Goal: Task Accomplishment & Management: Manage account settings

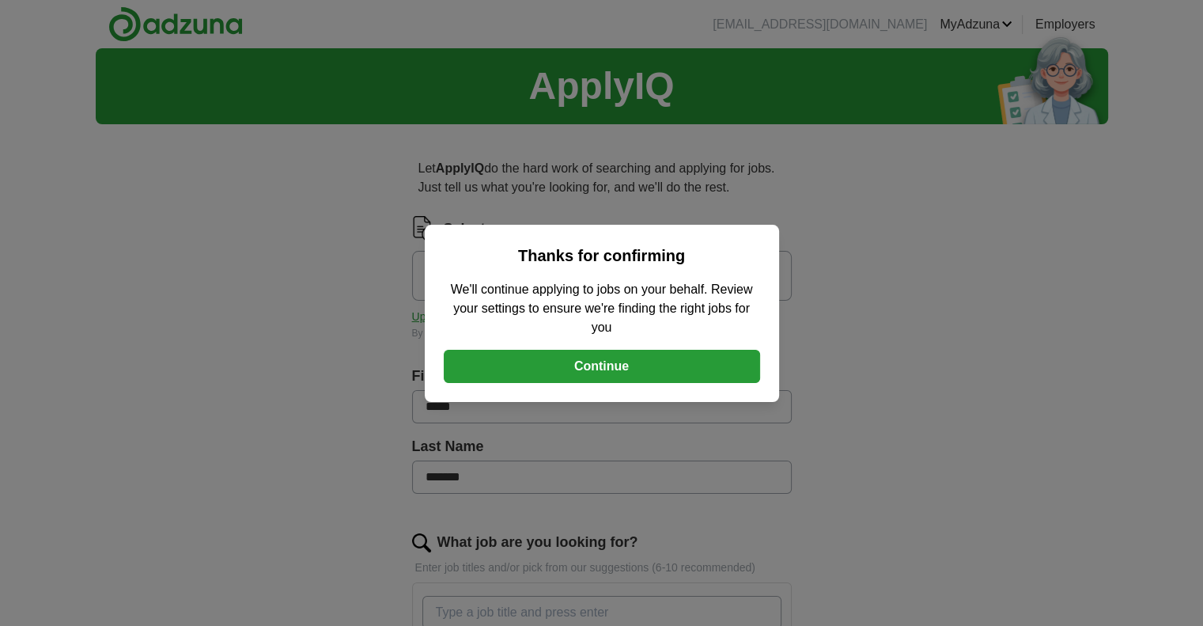
click at [623, 358] on button "Continue" at bounding box center [602, 366] width 316 height 33
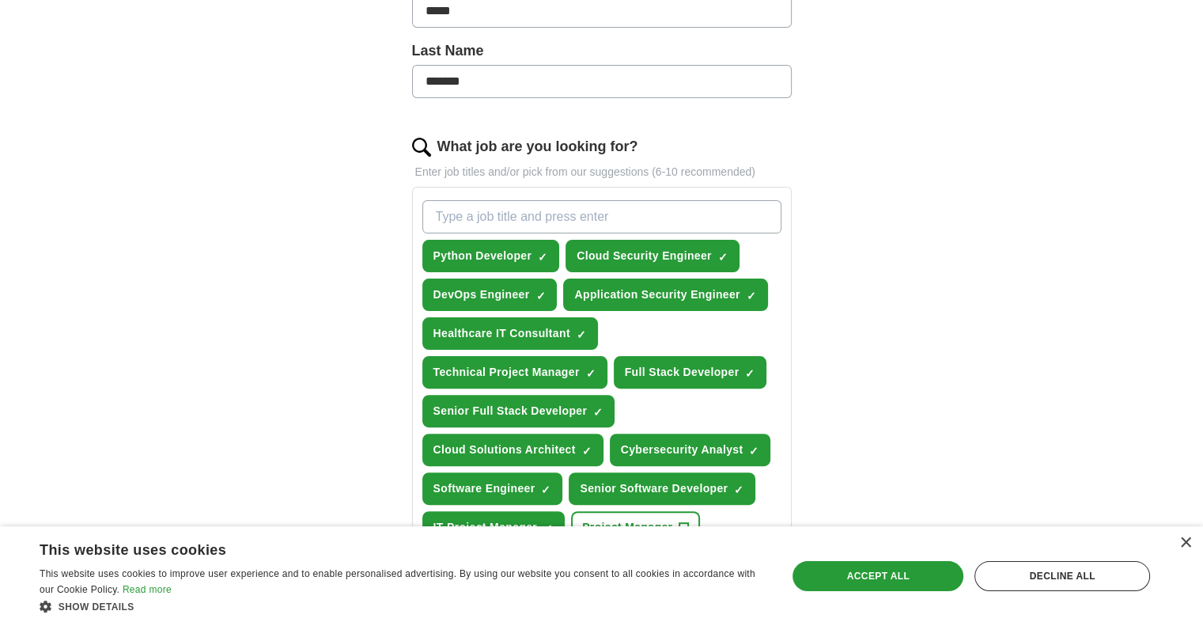
scroll to position [527, 0]
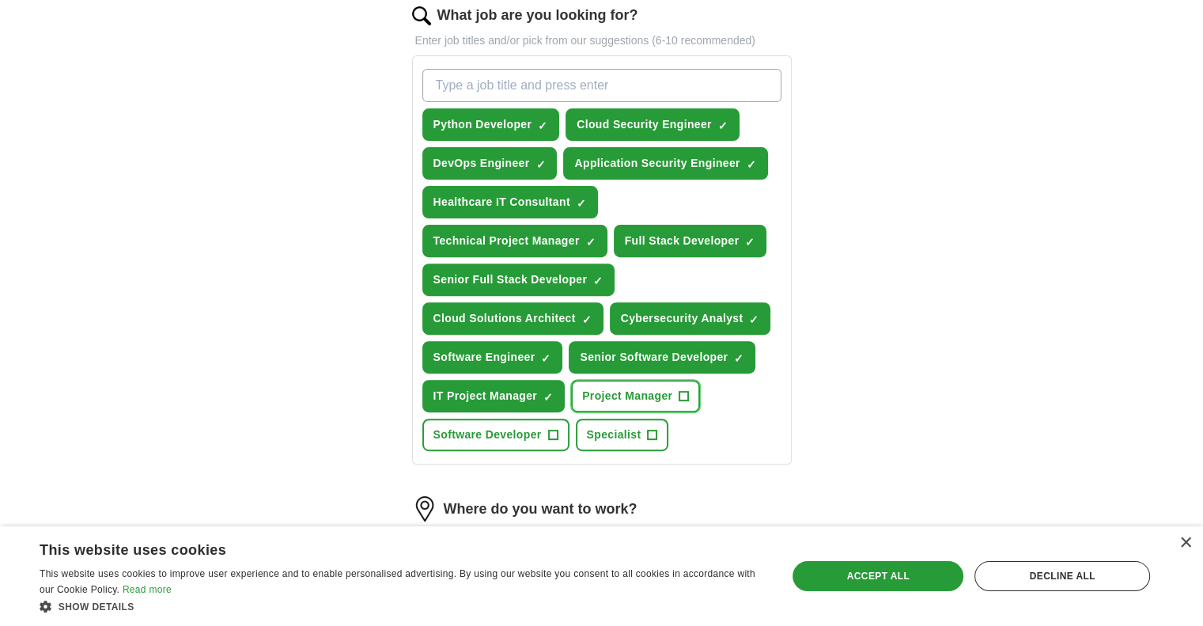
click at [685, 390] on span "+" at bounding box center [683, 396] width 9 height 13
click at [549, 433] on span "+" at bounding box center [552, 435] width 9 height 13
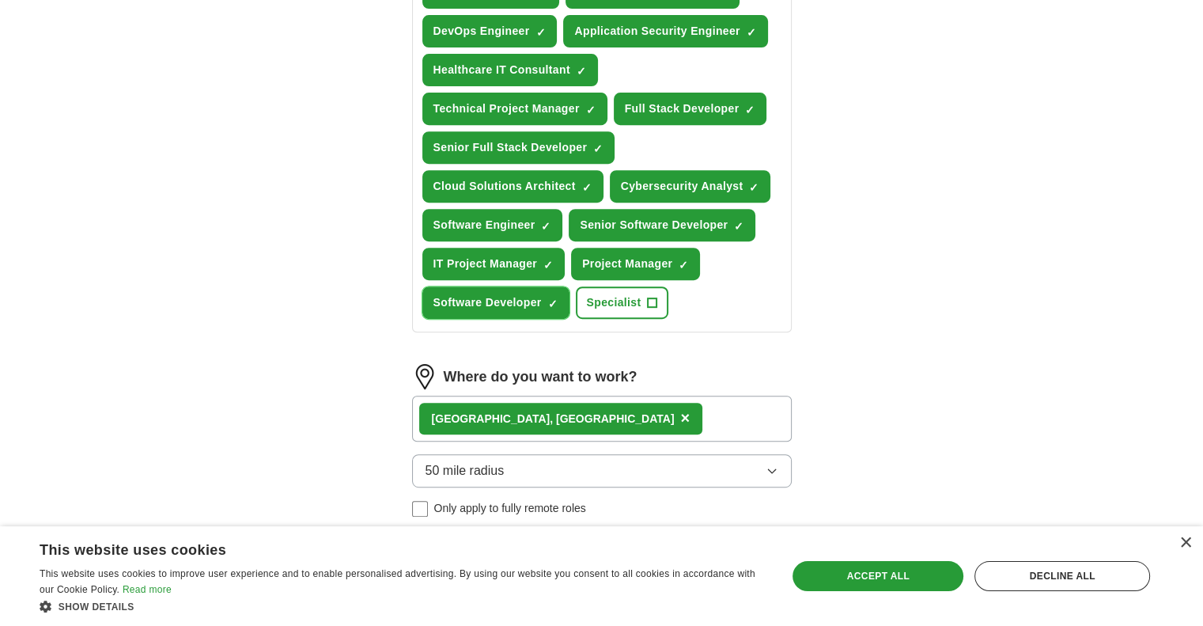
scroll to position [791, 0]
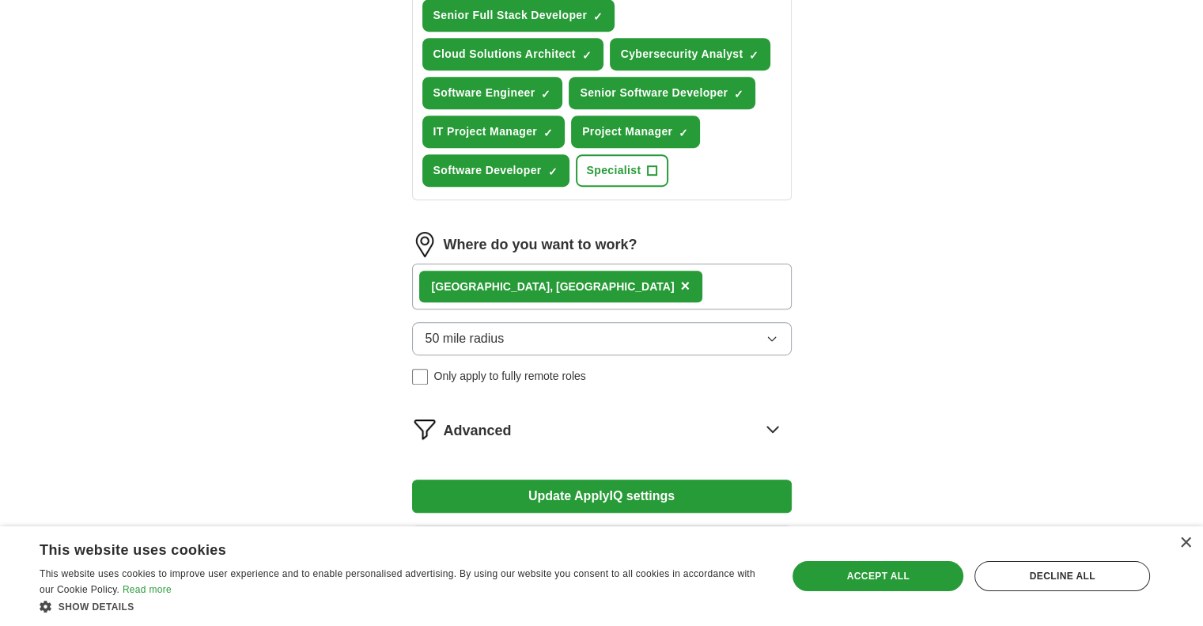
click at [645, 284] on div "[GEOGRAPHIC_DATA], [GEOGRAPHIC_DATA] ×" at bounding box center [602, 286] width 380 height 46
click at [626, 278] on div "[GEOGRAPHIC_DATA], [GEOGRAPHIC_DATA] ×" at bounding box center [602, 286] width 380 height 46
click at [772, 339] on icon "button" at bounding box center [771, 339] width 7 height 4
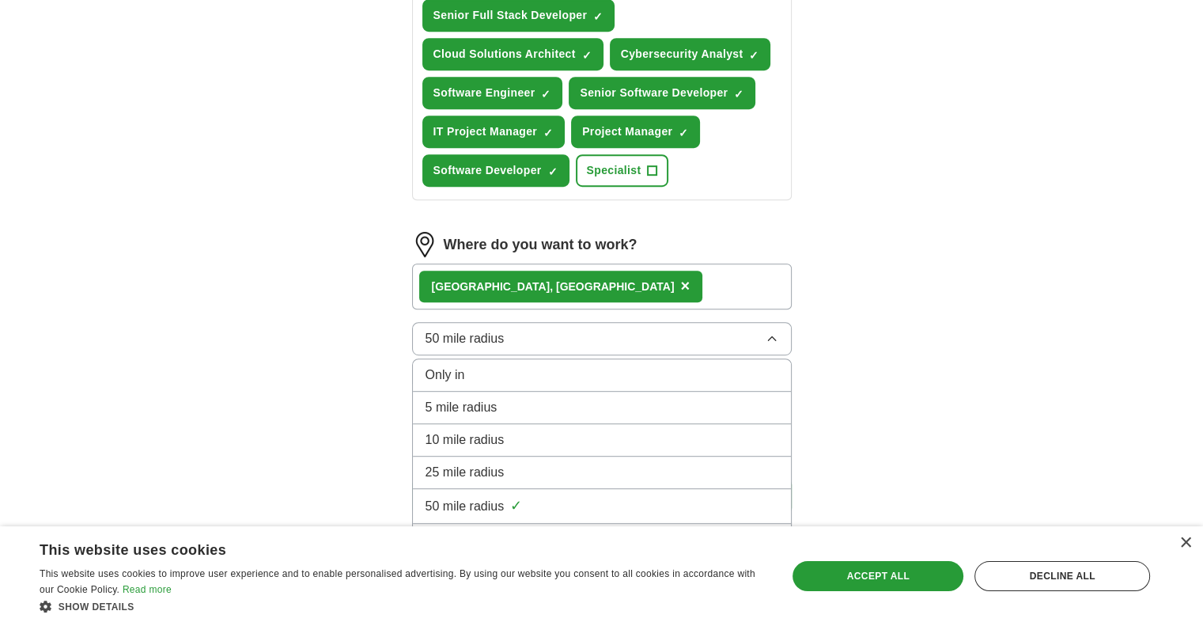
click at [772, 339] on icon "button" at bounding box center [772, 338] width 13 height 13
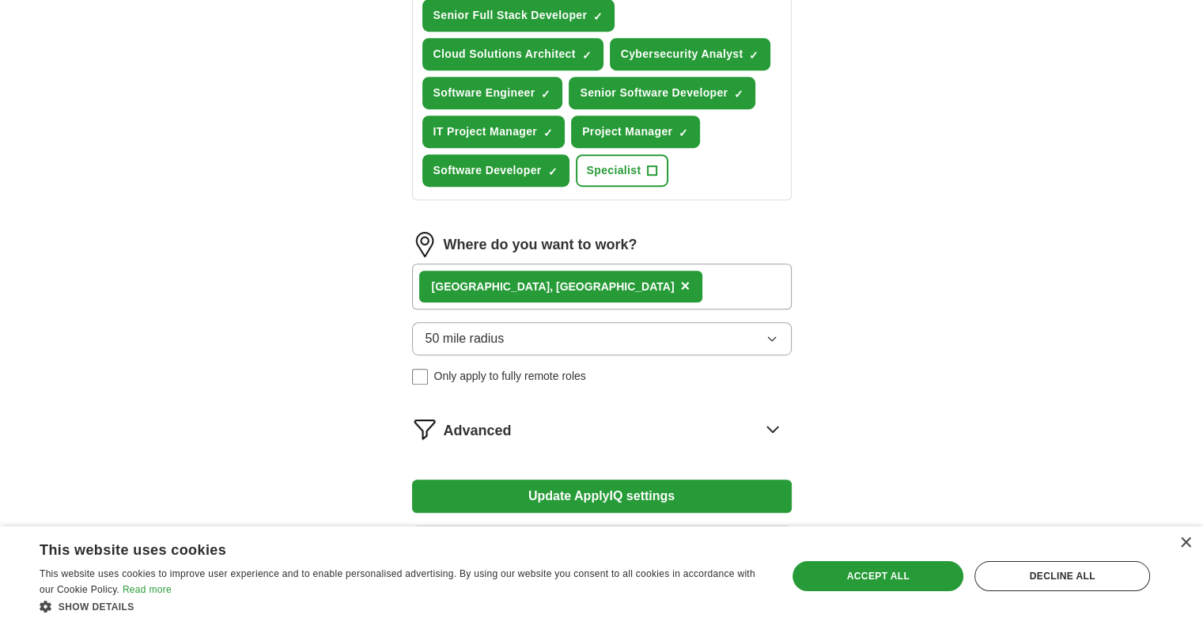
click at [773, 338] on icon "button" at bounding box center [771, 339] width 7 height 4
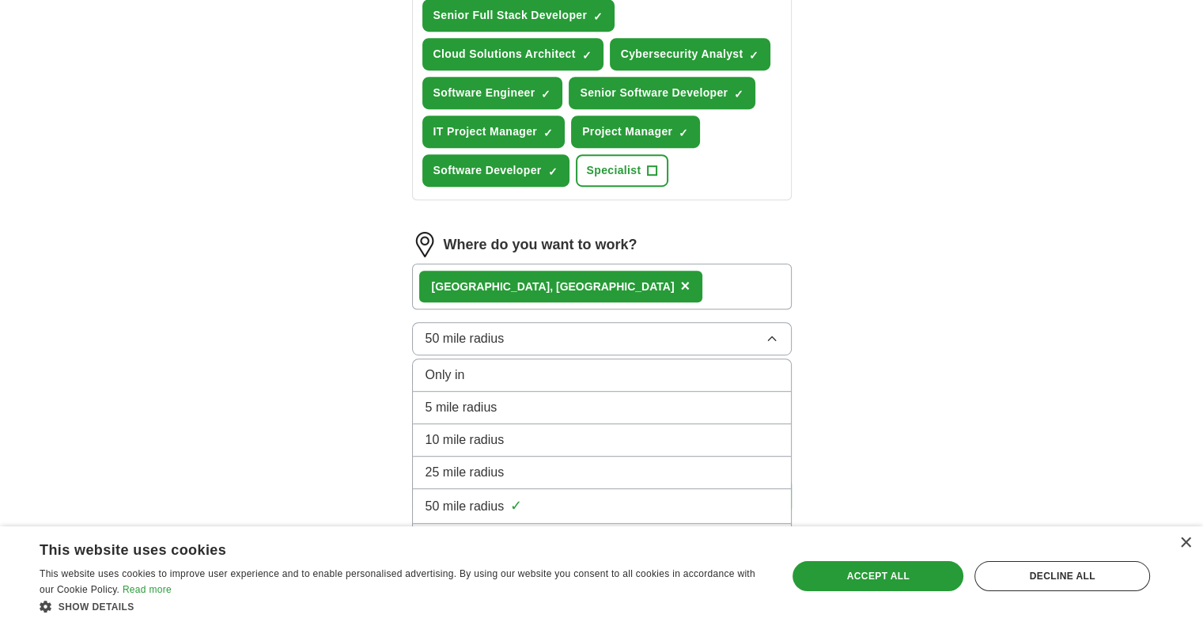
scroll to position [909, 0]
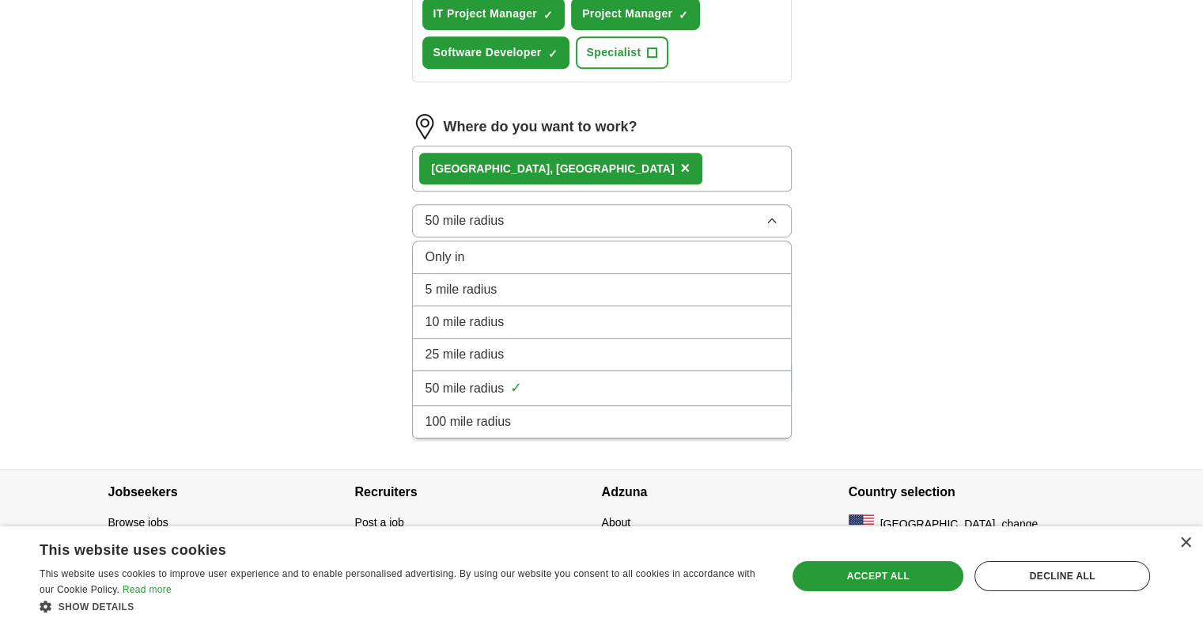
click at [613, 414] on div "100 mile radius" at bounding box center [602, 421] width 353 height 19
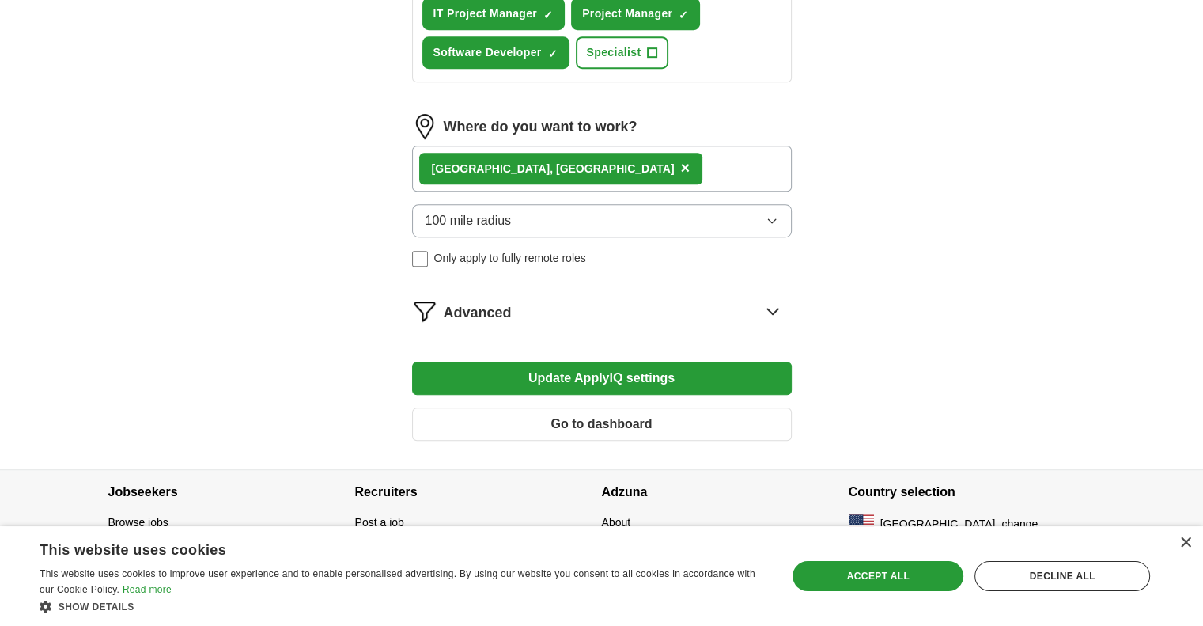
click at [782, 308] on icon at bounding box center [772, 310] width 25 height 25
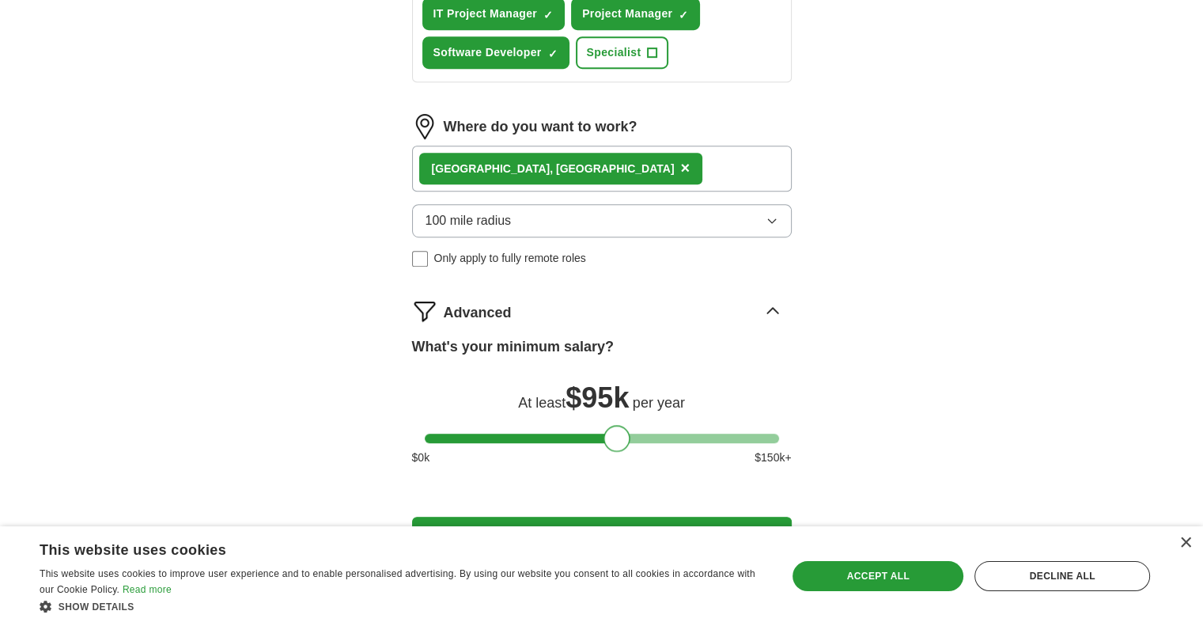
drag, startPoint x: 596, startPoint y: 436, endPoint x: 611, endPoint y: 433, distance: 14.6
click at [611, 433] on div at bounding box center [617, 438] width 27 height 27
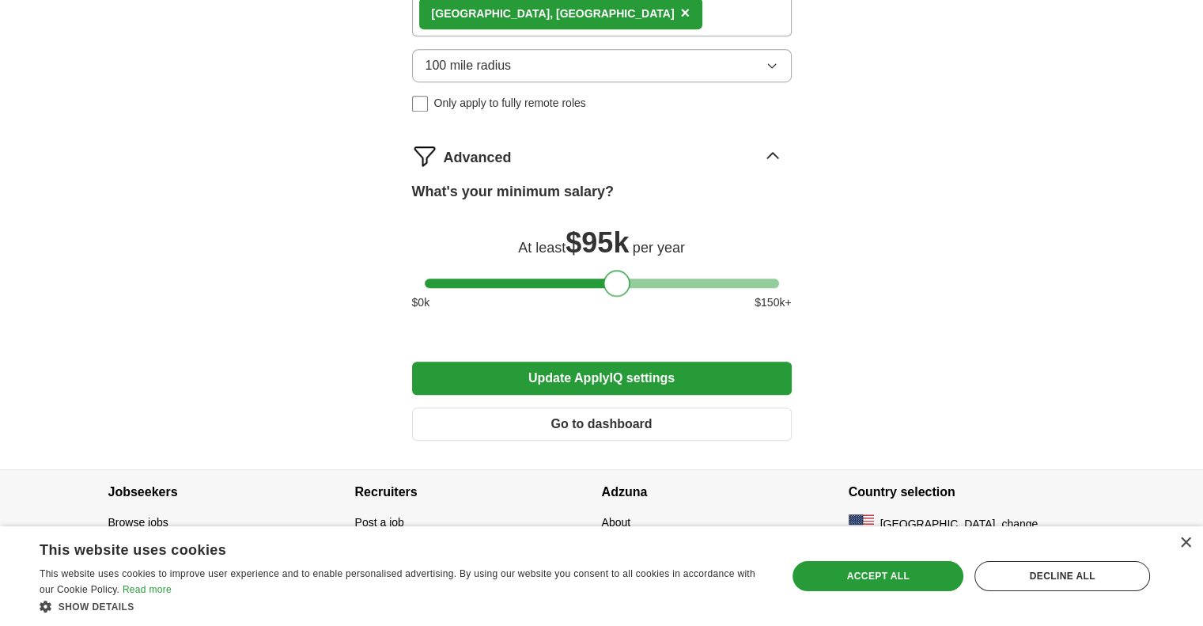
click at [583, 371] on button "Update ApplyIQ settings" at bounding box center [602, 377] width 380 height 33
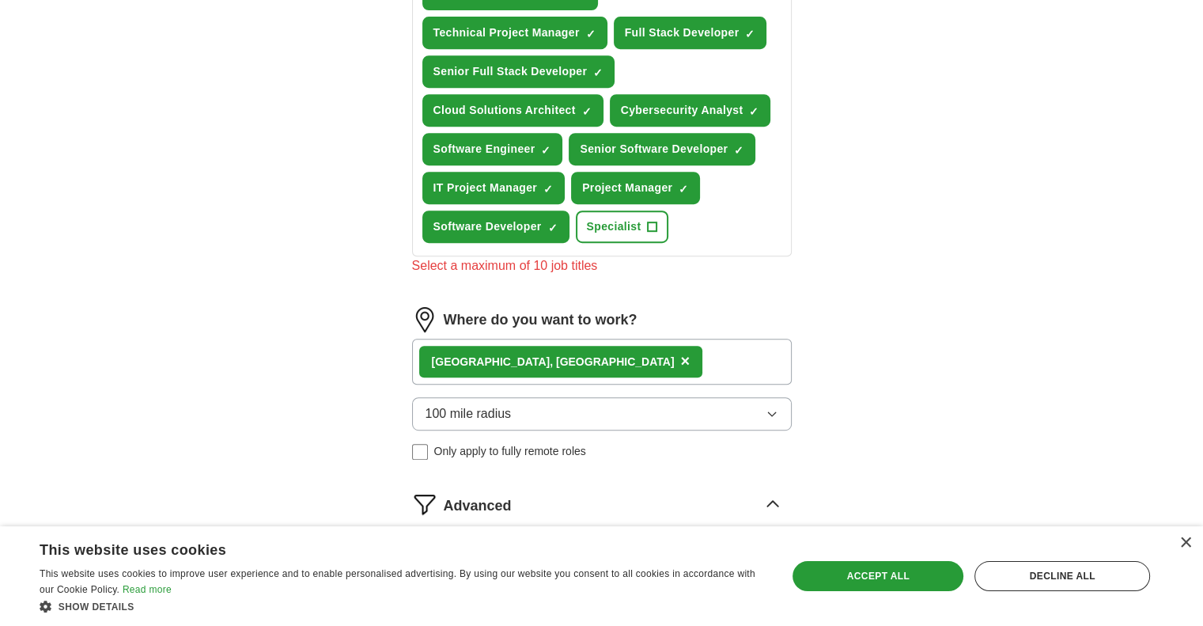
scroll to position [555, 0]
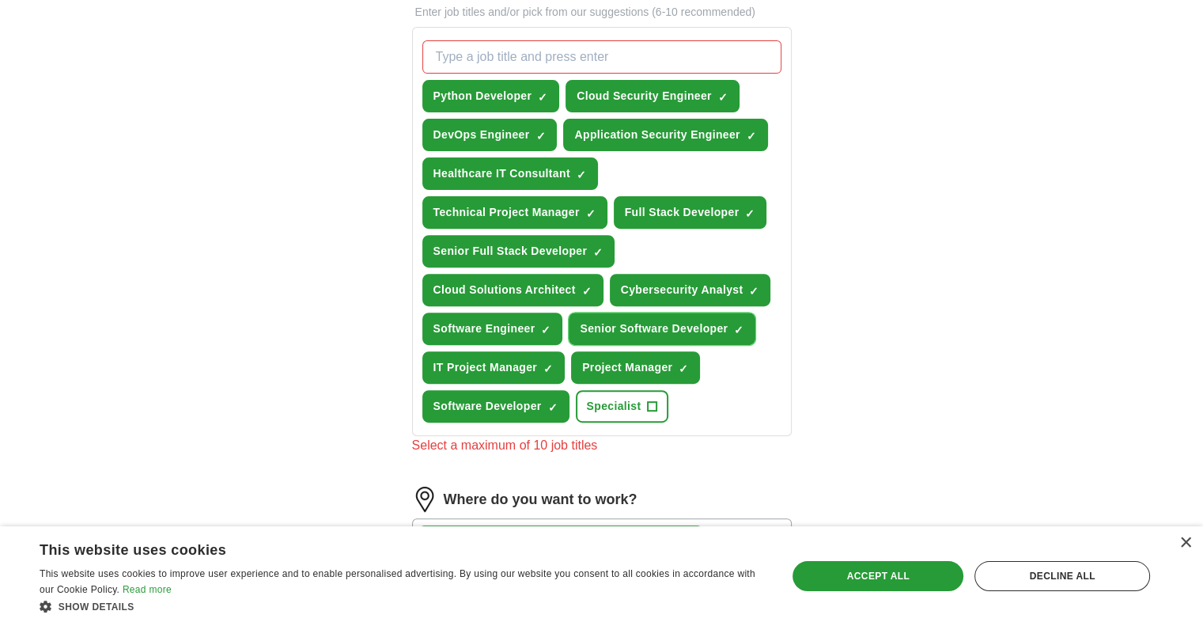
click at [0, 0] on span "×" at bounding box center [0, 0] width 0 height 0
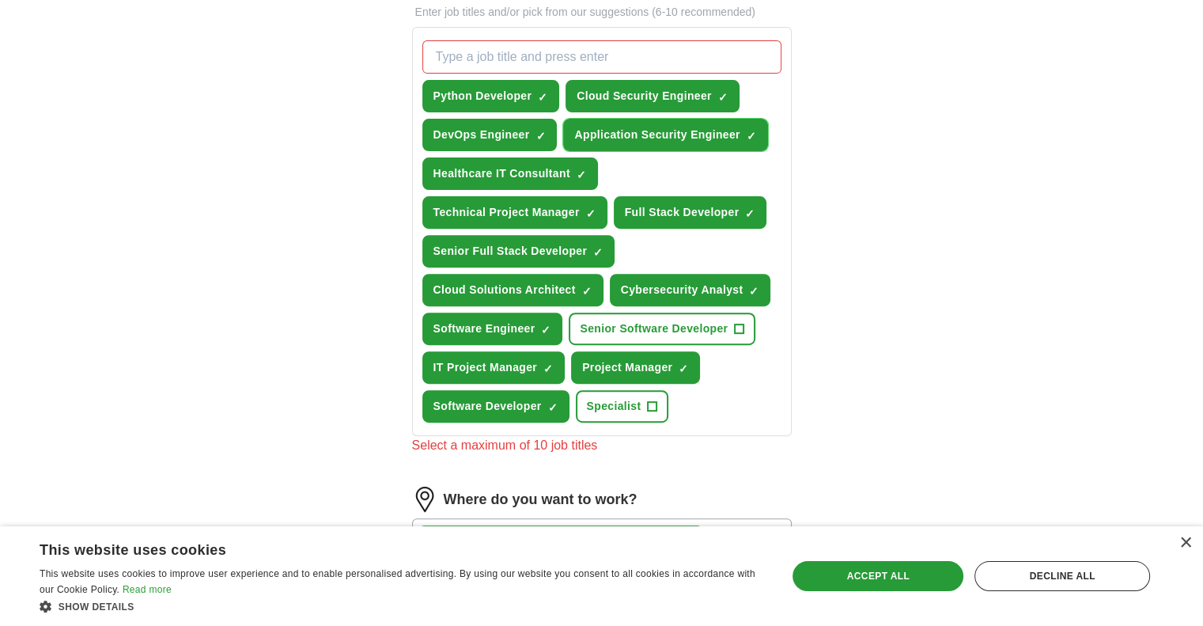
click at [0, 0] on span "×" at bounding box center [0, 0] width 0 height 0
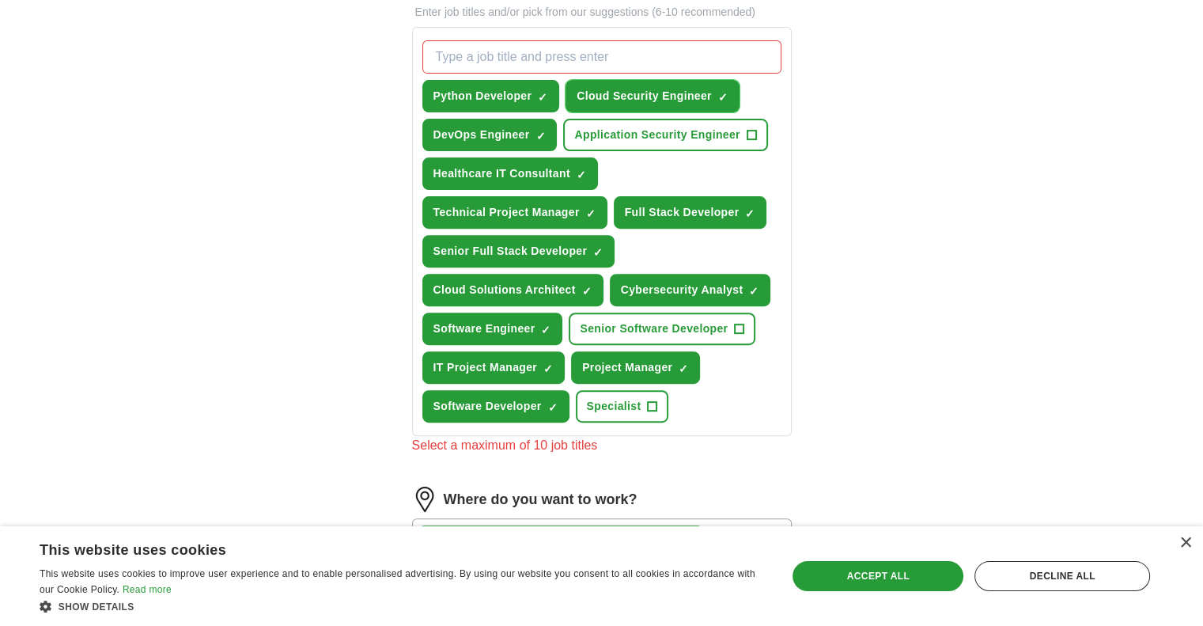
click at [0, 0] on span "×" at bounding box center [0, 0] width 0 height 0
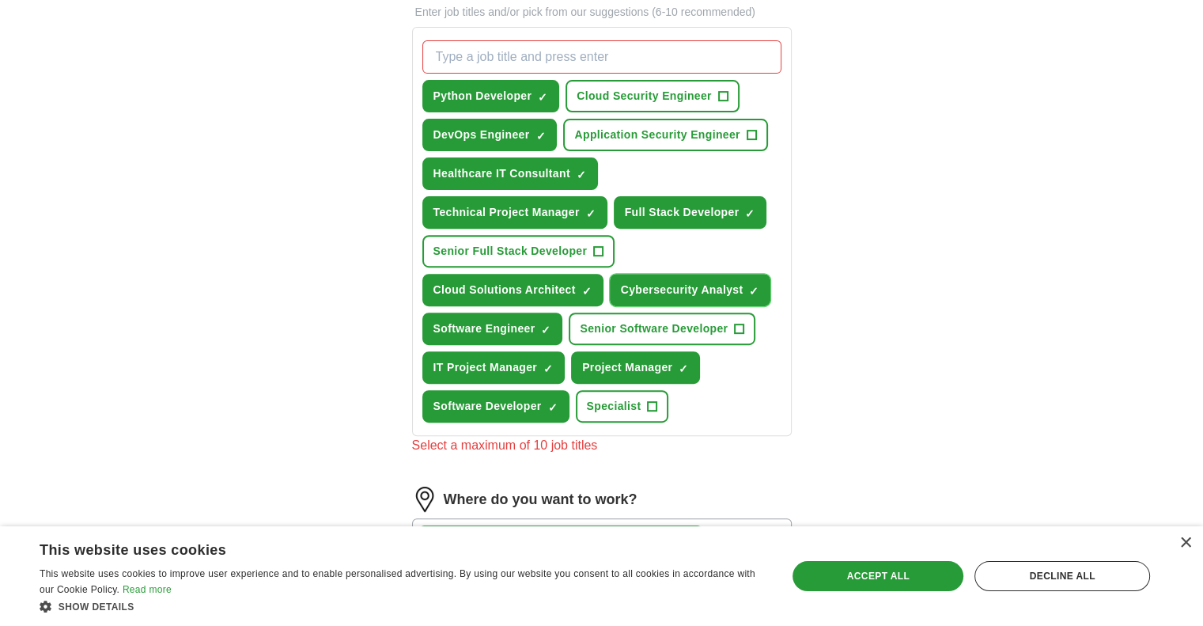
click at [0, 0] on span "×" at bounding box center [0, 0] width 0 height 0
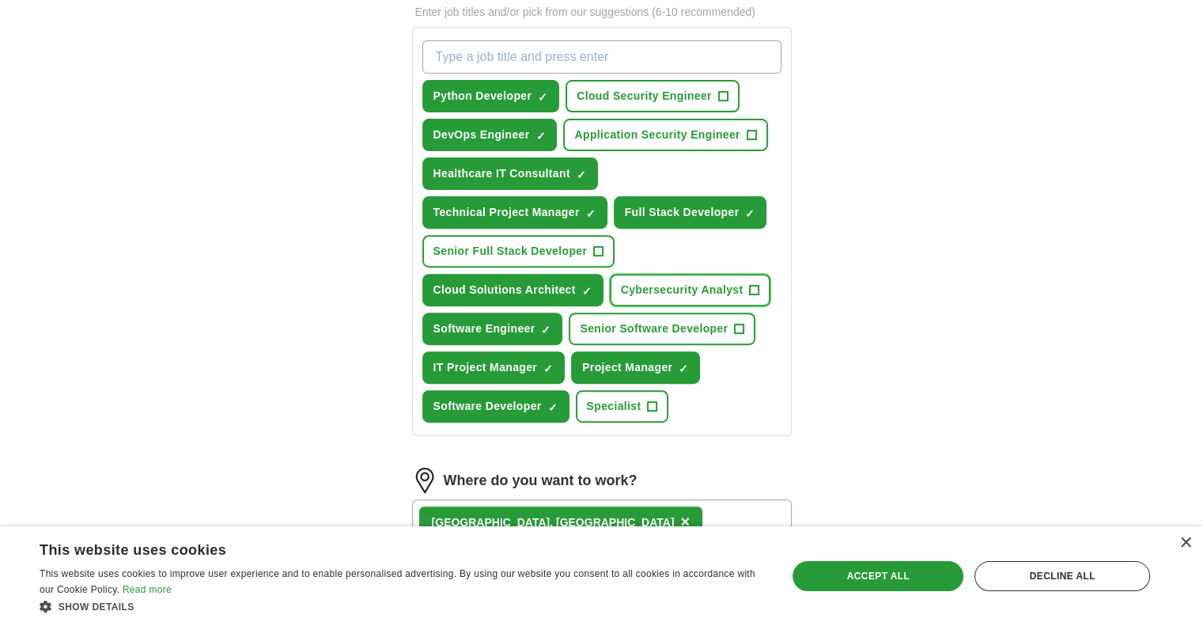
scroll to position [819, 0]
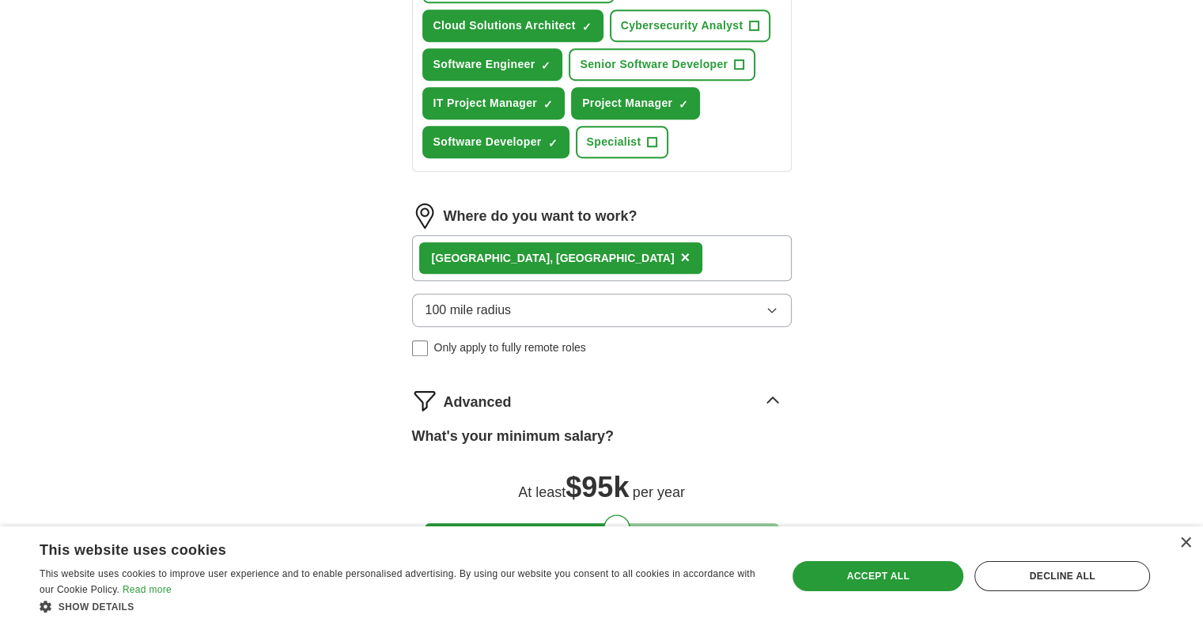
click at [702, 255] on div "[GEOGRAPHIC_DATA], [GEOGRAPHIC_DATA] ×" at bounding box center [602, 258] width 380 height 46
click at [607, 264] on div "[GEOGRAPHIC_DATA], [GEOGRAPHIC_DATA] ×" at bounding box center [602, 258] width 380 height 46
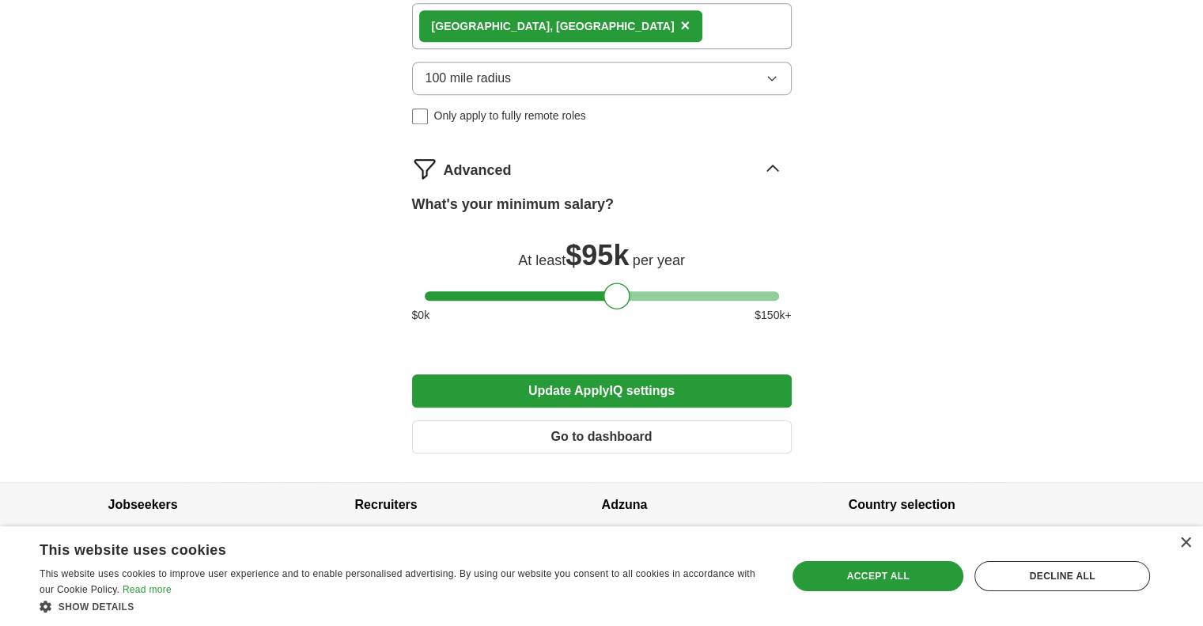
scroll to position [1064, 0]
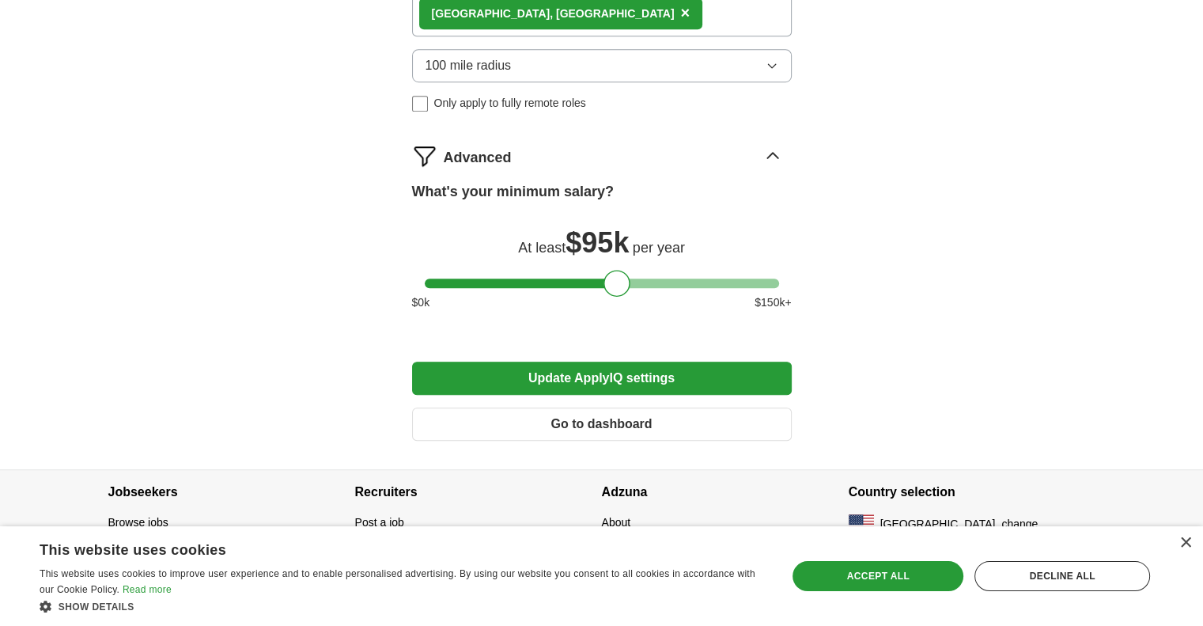
click at [562, 377] on button "Update ApplyIQ settings" at bounding box center [602, 377] width 380 height 33
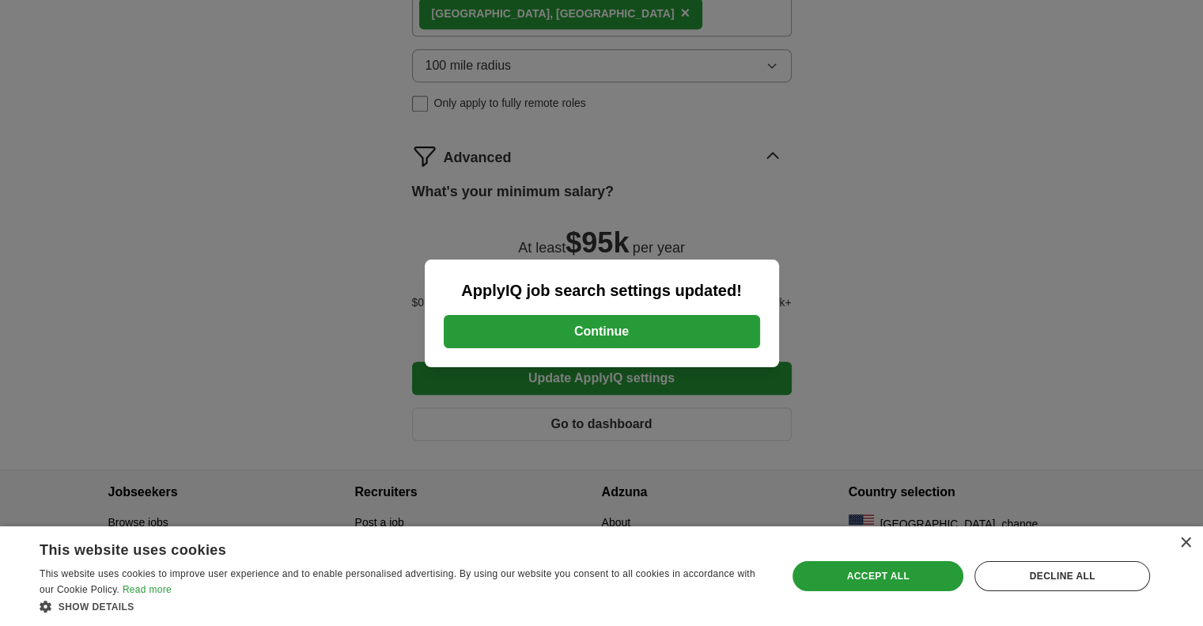
click at [591, 329] on button "Continue" at bounding box center [602, 331] width 316 height 33
